Goal: Find specific page/section

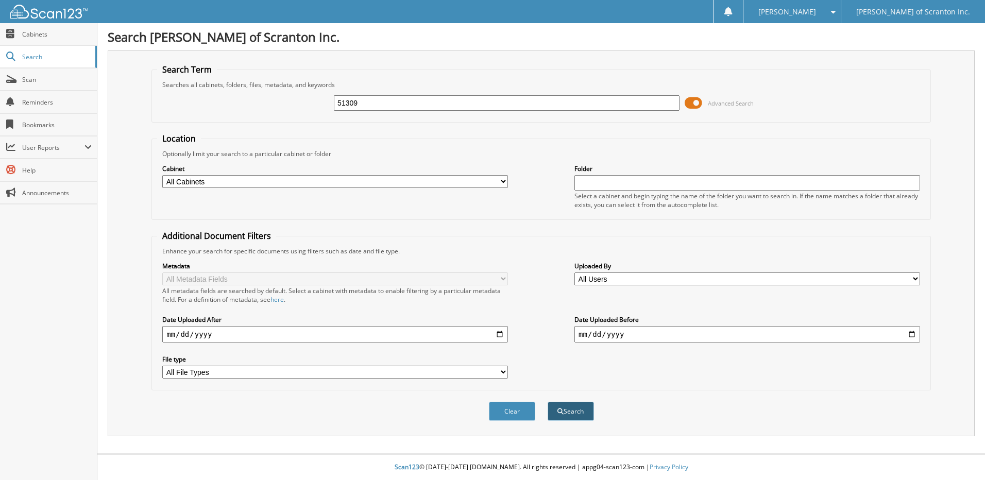
type input "51309"
click at [573, 409] on button "Search" at bounding box center [570, 411] width 46 height 19
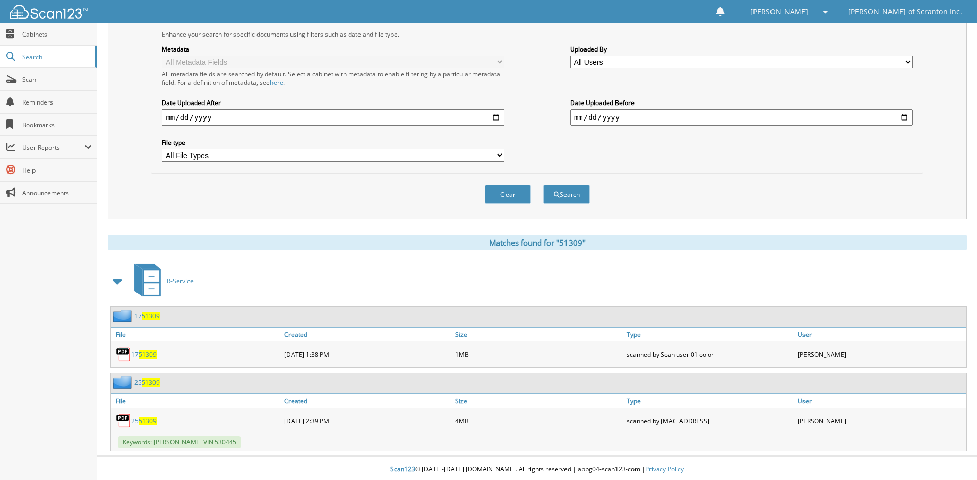
scroll to position [219, 0]
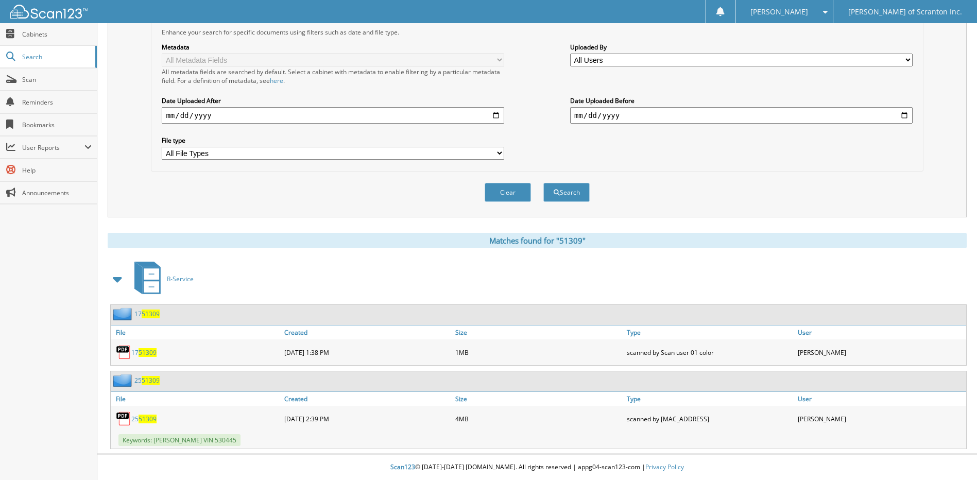
click at [140, 418] on span "51309" at bounding box center [148, 419] width 18 height 9
